Goal: Task Accomplishment & Management: Manage account settings

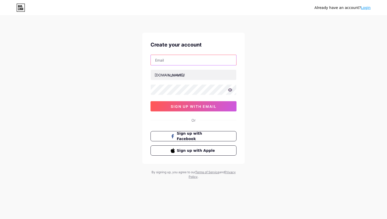
click at [180, 61] on input "text" at bounding box center [193, 60] width 85 height 10
type input "[EMAIL_ADDRESS][DOMAIN_NAME]"
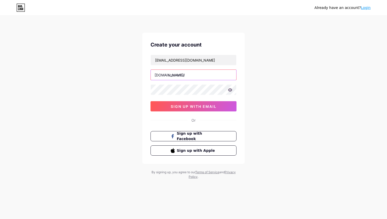
click at [187, 75] on input "text" at bounding box center [193, 75] width 85 height 10
type input "meji"
click at [128, 91] on div "Already have an account? Login Create your account [EMAIL_ADDRESS][DOMAIN_NAME]…" at bounding box center [193, 98] width 387 height 196
click at [142, 108] on div "Already have an account? Login Create your account [EMAIL_ADDRESS][DOMAIN_NAME]…" at bounding box center [193, 98] width 387 height 196
click at [230, 90] on icon at bounding box center [230, 89] width 4 height 3
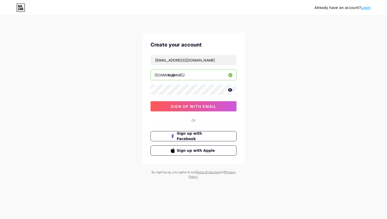
click at [229, 90] on icon at bounding box center [230, 90] width 5 height 4
click at [262, 103] on div "Already have an account? Login Create your account [EMAIL_ADDRESS][DOMAIN_NAME]…" at bounding box center [193, 98] width 387 height 196
click at [196, 108] on span "sign up with email" at bounding box center [194, 106] width 46 height 4
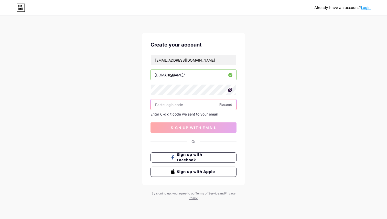
click at [180, 106] on input "text" at bounding box center [193, 104] width 85 height 10
click at [194, 105] on input "text" at bounding box center [193, 104] width 85 height 10
paste input "699303"
type input "699303"
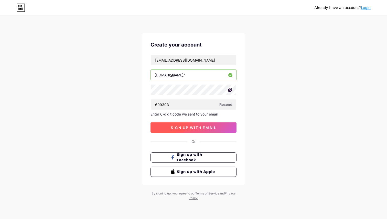
click at [203, 127] on span "sign up with email" at bounding box center [194, 128] width 46 height 4
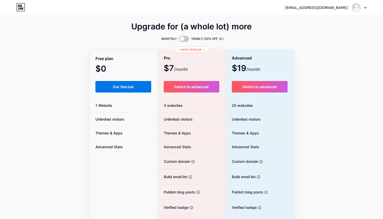
click at [121, 86] on span "Get Started" at bounding box center [123, 87] width 21 height 4
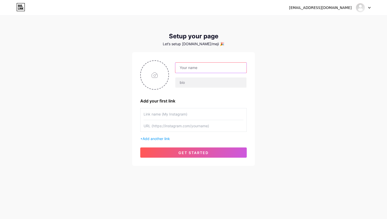
click at [196, 70] on input "text" at bounding box center [210, 68] width 71 height 10
click at [195, 82] on input "text" at bounding box center [210, 82] width 71 height 10
click at [195, 68] on input "Meji AIr" at bounding box center [210, 68] width 71 height 10
click at [211, 80] on input "text" at bounding box center [210, 82] width 71 height 10
click at [203, 68] on input "Meji AIr Techinc Solutions" at bounding box center [210, 68] width 71 height 10
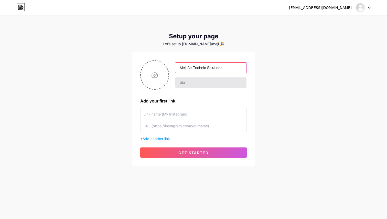
type input "Meji AIr Technic Solutions"
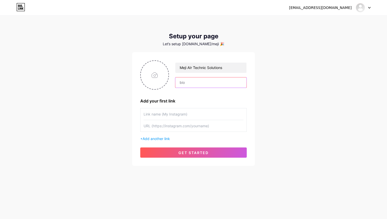
click at [208, 81] on input "text" at bounding box center [210, 82] width 71 height 10
type input "M"
click at [190, 81] on input "text" at bounding box center [210, 82] width 71 height 10
type input "Kami merupakan sebuah perusahaan yang bergerak dibidang jasa, dengan service"
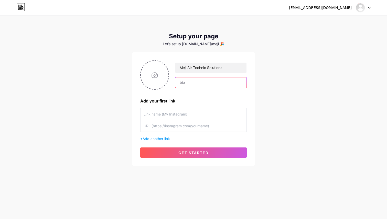
scroll to position [0, 0]
click at [195, 85] on input "text" at bounding box center [210, 82] width 71 height 10
paste input "Service & Maintenance AC"
click at [232, 84] on input "Service & Maintenance AC," at bounding box center [210, 82] width 71 height 10
paste input "Instalasi & Kelistrikan"
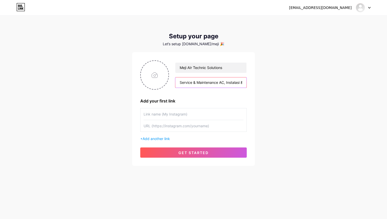
scroll to position [0, 20]
type input "Service & Maintenance AC, Instalasi & Kelistrikan"
click at [154, 74] on input "file" at bounding box center [155, 75] width 28 height 28
type input "C:\fakepath\Meji.png"
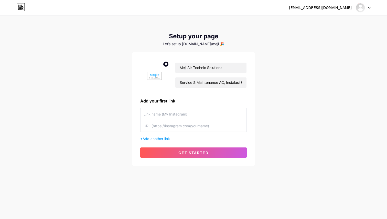
click at [154, 76] on img at bounding box center [154, 74] width 29 height 29
click at [214, 83] on input "Service & Maintenance AC, Instalasi & Kelistrikan" at bounding box center [210, 82] width 71 height 10
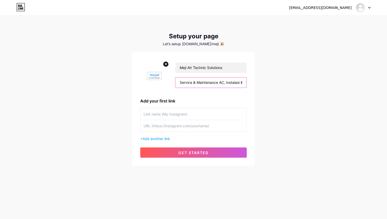
click at [238, 83] on input "Service & Maintenance AC, Instalasi & Kelistrikan," at bounding box center [210, 82] width 71 height 10
paste input "Pemeliharaan & Kontrak Layanan"
click at [235, 81] on input "Service & Maintenance AC, Instalasi & Kelistrikan, Pemeliharaan & Kontrak Layan…" at bounding box center [210, 82] width 71 height 10
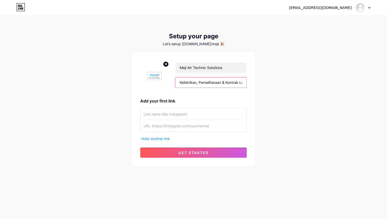
scroll to position [0, 80]
paste input "Pemasangan AC & Relokasi"
type input "Service & Maintenance AC, Instalasi & Kelistrikan, Pemeliharaan & Kontrak Layan…"
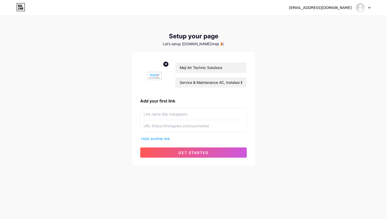
click at [289, 109] on div "[EMAIL_ADDRESS][DOMAIN_NAME] Dashboard Logout Setup your page Let’s setup [DOMA…" at bounding box center [193, 91] width 387 height 182
click at [174, 152] on button "get started" at bounding box center [193, 153] width 106 height 10
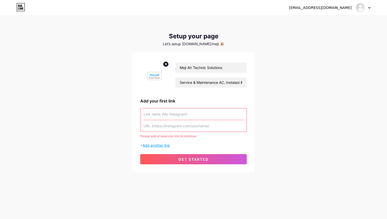
click at [160, 144] on span "Add another link" at bounding box center [155, 145] width 27 height 4
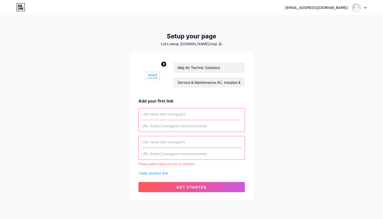
click at [153, 142] on input "text" at bounding box center [192, 142] width 100 height 12
click at [151, 115] on input "text" at bounding box center [192, 114] width 100 height 12
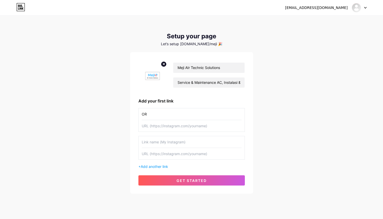
type input "O"
type input "CONTAC US"
click at [175, 128] on input "text" at bounding box center [192, 126] width 100 height 12
click at [162, 127] on input "text" at bounding box center [192, 126] width 100 height 12
paste input "[URL][DOMAIN_NAME]"
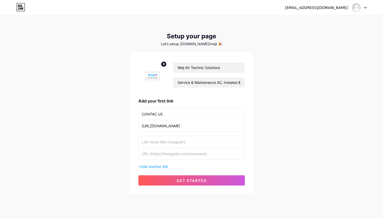
click at [168, 126] on input "[URL][DOMAIN_NAME]" at bounding box center [192, 126] width 100 height 12
click at [180, 127] on input "[URL][DOMAIN_NAME]" at bounding box center [192, 126] width 100 height 12
type input "[URL][DOMAIN_NAME]"
click at [187, 183] on button "get started" at bounding box center [191, 180] width 106 height 10
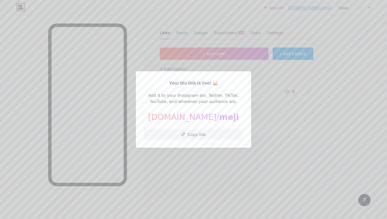
click at [210, 158] on div at bounding box center [193, 109] width 387 height 219
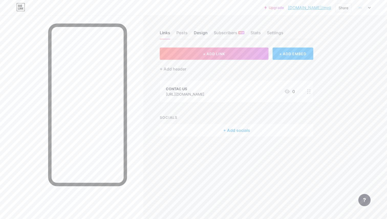
click at [197, 33] on div "Design" at bounding box center [201, 34] width 14 height 9
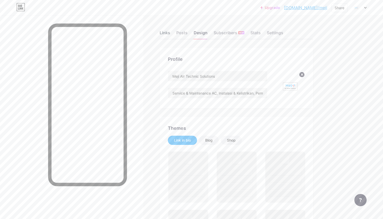
click at [161, 32] on div "Links" at bounding box center [165, 34] width 10 height 9
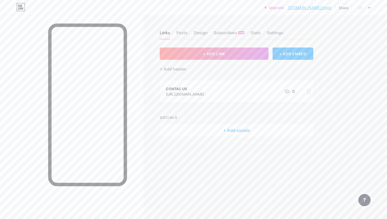
click at [215, 130] on div "+ Add socials" at bounding box center [236, 130] width 153 height 12
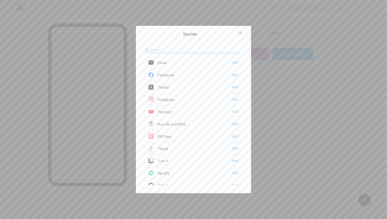
click at [175, 101] on div "Instagram Add" at bounding box center [193, 99] width 99 height 11
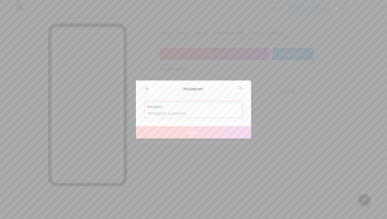
click at [185, 112] on input "text" at bounding box center [193, 113] width 92 height 9
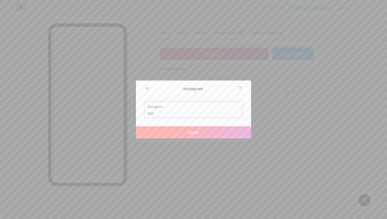
type input "m"
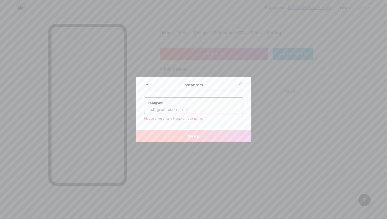
click at [185, 112] on input "text" at bounding box center [193, 109] width 92 height 9
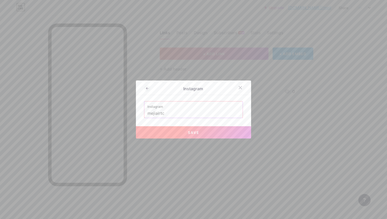
click at [191, 132] on span "Save" at bounding box center [194, 132] width 12 height 4
type input "[URL][DOMAIN_NAME]"
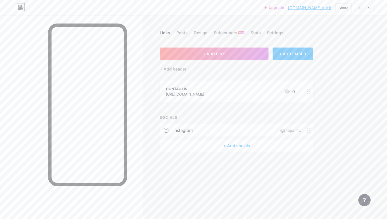
click at [185, 115] on div "SOCIALS" at bounding box center [236, 117] width 153 height 5
click at [318, 9] on link "[DOMAIN_NAME]/meji" at bounding box center [309, 8] width 43 height 6
click at [362, 11] on img at bounding box center [360, 8] width 8 height 8
click at [109, 13] on div "Upgrade [DOMAIN_NAME]/meji [DOMAIN_NAME]/meji Share Switch accounts Meji AIr Te…" at bounding box center [193, 7] width 387 height 15
click at [371, 10] on div "Upgrade [DOMAIN_NAME]/meji [DOMAIN_NAME]/meji Share Switch accounts Meji AIr Te…" at bounding box center [193, 7] width 387 height 9
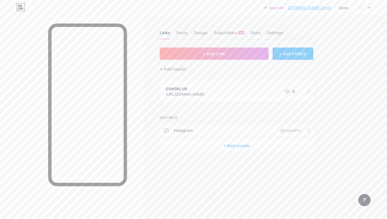
click at [370, 8] on icon at bounding box center [369, 8] width 3 height 2
click at [344, 57] on link "Account settings" at bounding box center [338, 58] width 63 height 14
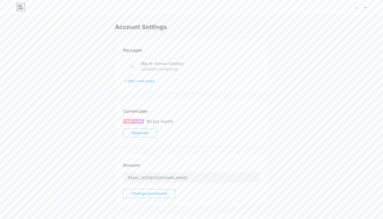
click at [173, 68] on div "Meji AIr Technic Solutions [DOMAIN_NAME]/meji" at bounding box center [177, 67] width 72 height 12
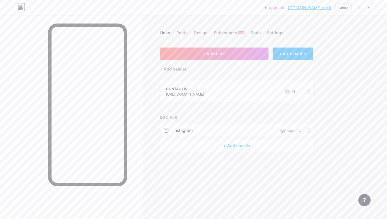
click at [309, 131] on icon at bounding box center [309, 130] width 4 height 5
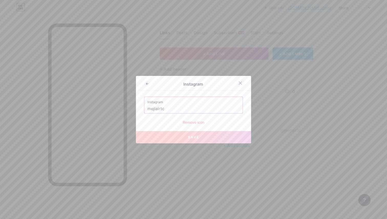
click at [239, 84] on icon at bounding box center [240, 83] width 3 height 3
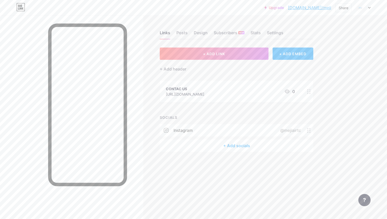
click at [237, 90] on div "CONTAC US [URL][DOMAIN_NAME] 0" at bounding box center [230, 92] width 129 height 12
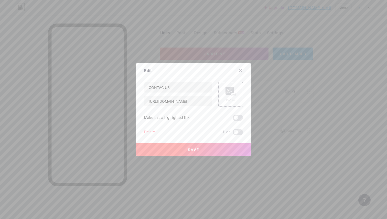
click at [348, 141] on div at bounding box center [193, 109] width 387 height 219
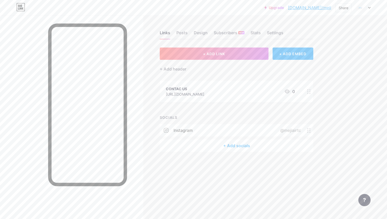
click at [237, 148] on div "+ Add socials" at bounding box center [236, 146] width 153 height 12
click at [306, 40] on div at bounding box center [193, 109] width 387 height 219
click at [232, 93] on div "CONTAC US [URL][DOMAIN_NAME] 0" at bounding box center [230, 92] width 129 height 12
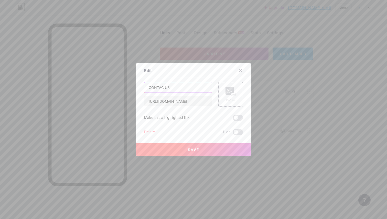
drag, startPoint x: 190, startPoint y: 87, endPoint x: 123, endPoint y: 87, distance: 67.0
click at [123, 87] on div "Edit Content YouTube Play YouTube video without leaving your page. ADD Vimeo Pl…" at bounding box center [193, 109] width 387 height 219
type input "HOTLINE 1"
click at [164, 150] on button "Save" at bounding box center [193, 149] width 115 height 12
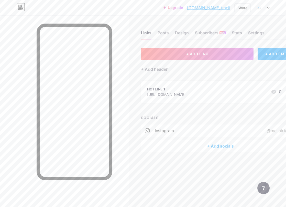
click at [89, 14] on div "Upgrade [DOMAIN_NAME]/meji [DOMAIN_NAME]/meji Share Switch accounts Meji AIr Te…" at bounding box center [143, 7] width 286 height 15
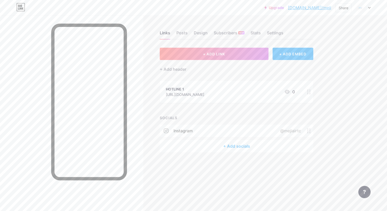
click at [234, 145] on div "+ Add socials" at bounding box center [236, 146] width 153 height 12
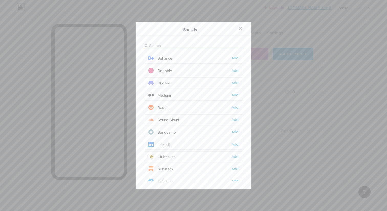
scroll to position [65, 0]
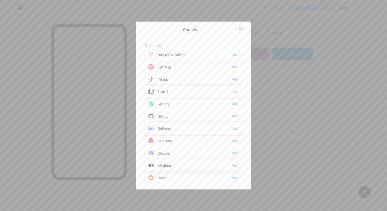
click at [240, 27] on icon at bounding box center [240, 29] width 4 height 4
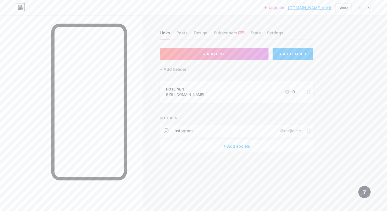
click at [225, 146] on div "+ Add socials" at bounding box center [236, 146] width 153 height 12
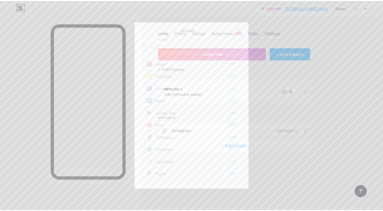
scroll to position [461, 0]
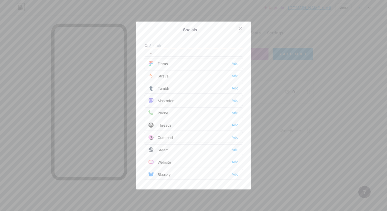
click at [240, 27] on div at bounding box center [240, 28] width 9 height 9
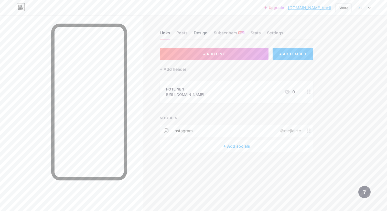
click at [195, 33] on div "Design" at bounding box center [201, 34] width 14 height 9
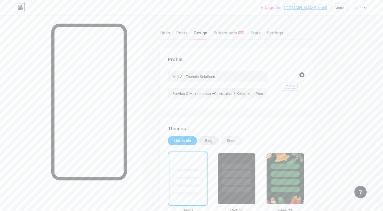
click at [211, 144] on div "Blog" at bounding box center [209, 140] width 20 height 9
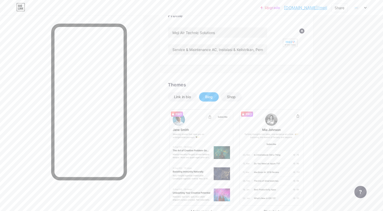
scroll to position [43, 0]
click at [185, 97] on div "Link in bio" at bounding box center [182, 97] width 17 height 5
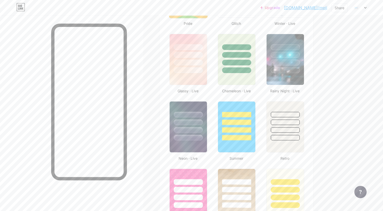
scroll to position [259, 0]
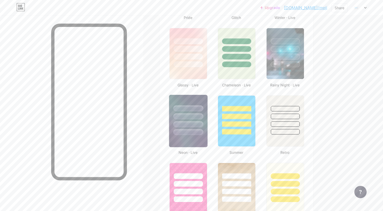
click at [191, 128] on div at bounding box center [188, 115] width 38 height 40
click at [184, 126] on div at bounding box center [188, 124] width 28 height 6
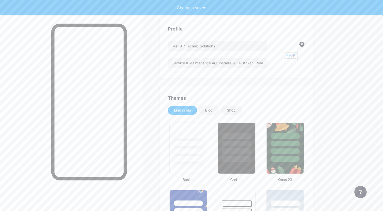
scroll to position [28, 0]
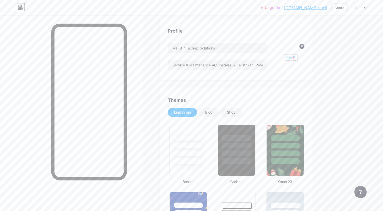
click at [23, 7] on icon at bounding box center [20, 7] width 9 height 8
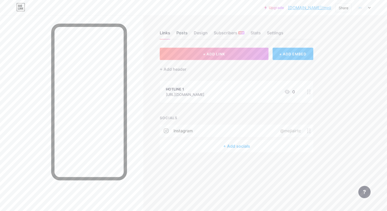
click at [186, 32] on div "Posts" at bounding box center [181, 34] width 11 height 9
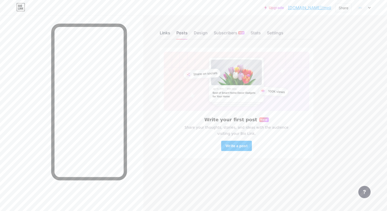
click at [167, 34] on div "Links" at bounding box center [165, 34] width 10 height 9
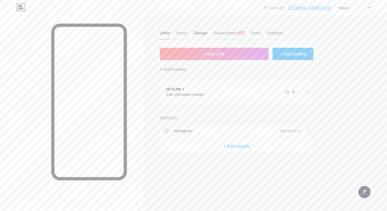
click at [201, 34] on div "Design" at bounding box center [201, 34] width 14 height 9
